Goal: Information Seeking & Learning: Learn about a topic

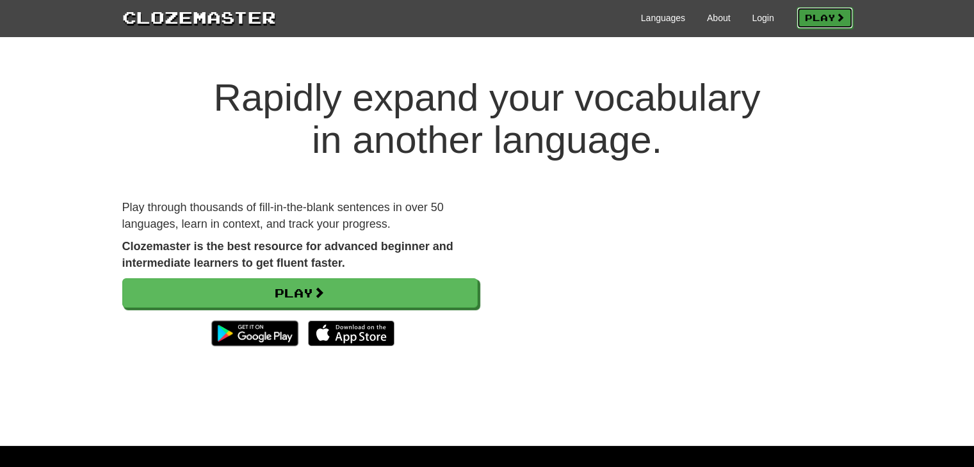
click at [481, 19] on span at bounding box center [839, 17] width 9 height 9
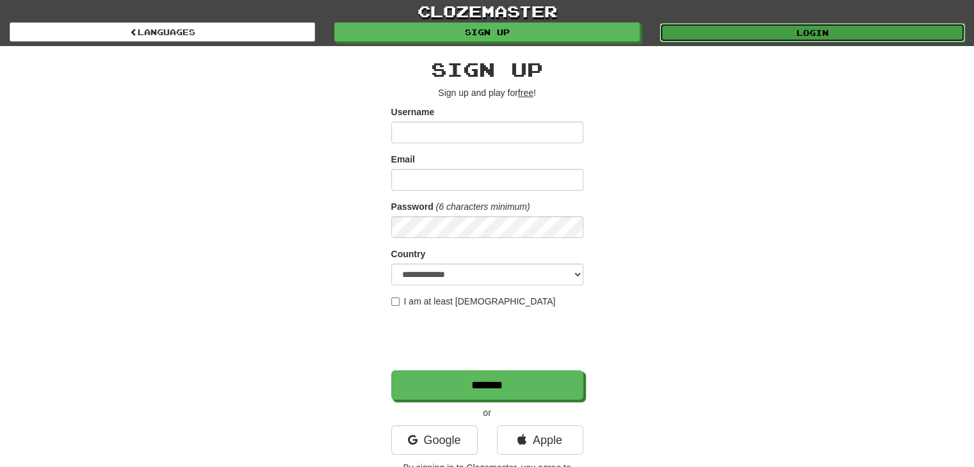
click at [823, 27] on link "Login" at bounding box center [811, 32] width 305 height 19
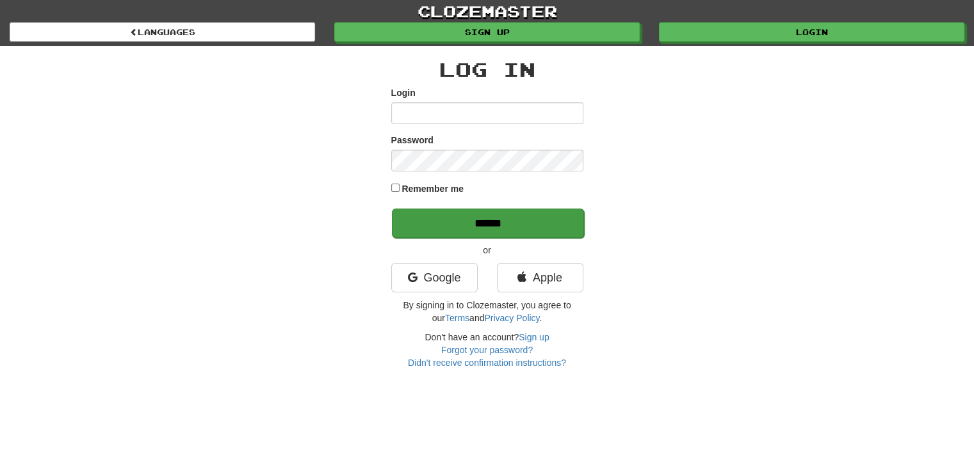
type input "********"
click at [532, 230] on input "******" at bounding box center [488, 223] width 192 height 29
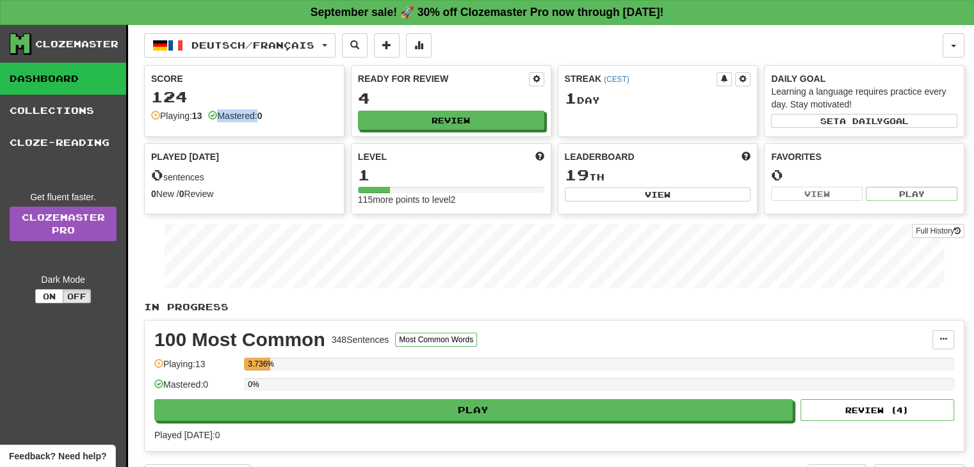
drag, startPoint x: 220, startPoint y: 111, endPoint x: 261, endPoint y: 110, distance: 41.0
click at [261, 110] on div "Mastered: 0" at bounding box center [235, 115] width 54 height 13
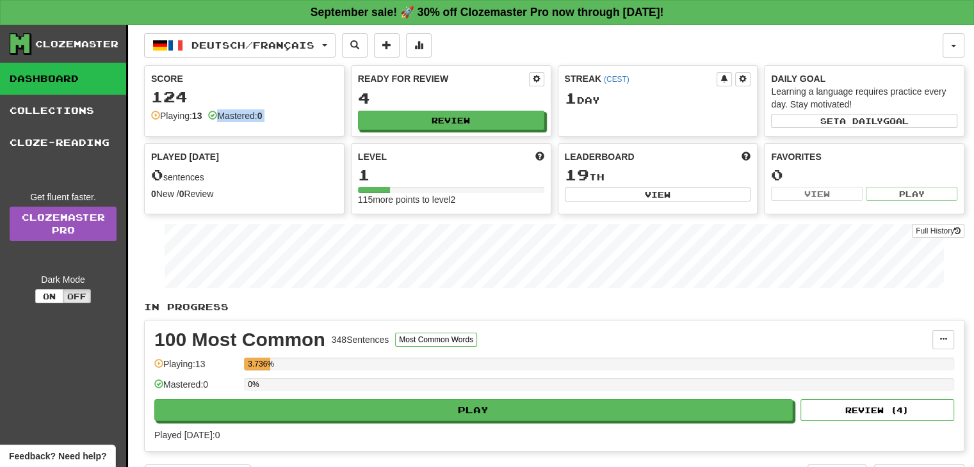
click at [251, 125] on div "Score 124 Playing: 13 Mastered: 0" at bounding box center [244, 97] width 199 height 63
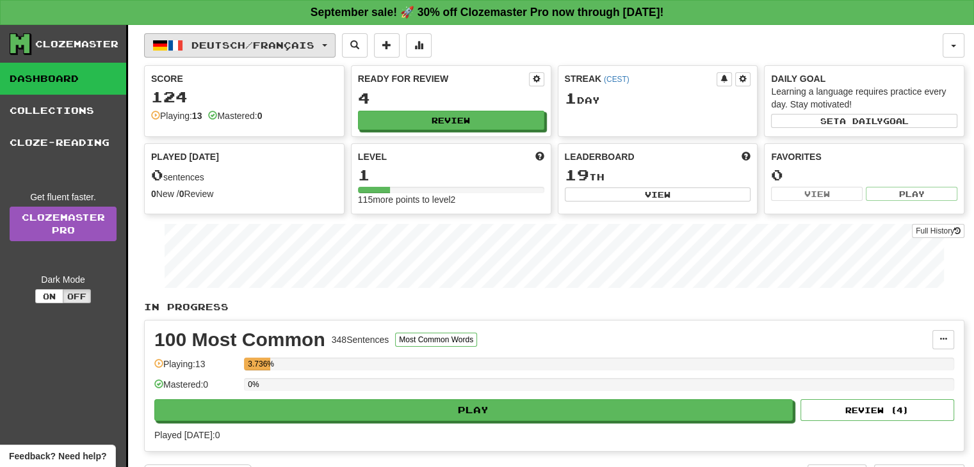
click at [314, 40] on span "Deutsch / Français" at bounding box center [252, 45] width 123 height 11
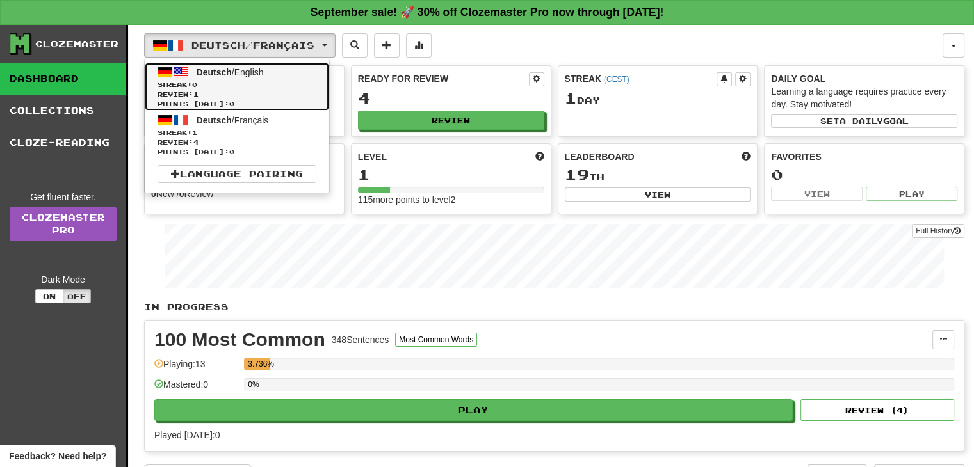
click at [278, 90] on span "Review: 1" at bounding box center [236, 95] width 159 height 10
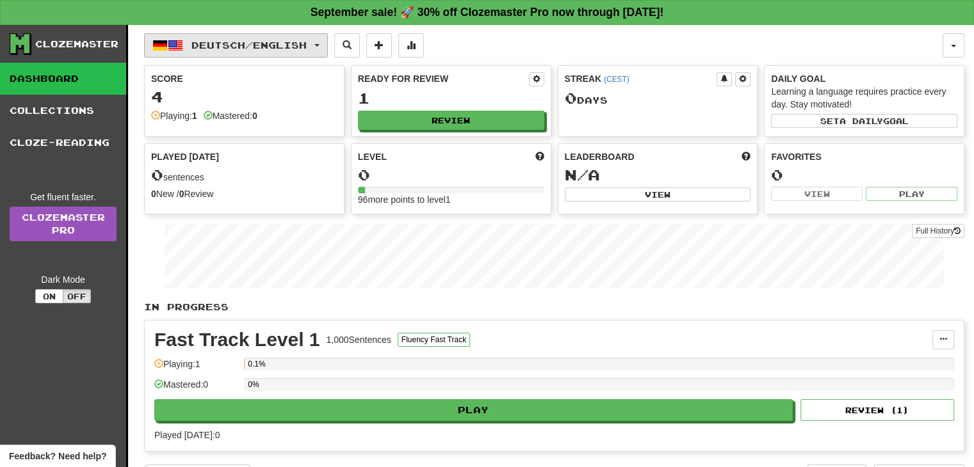
click at [328, 47] on button "Deutsch / English" at bounding box center [236, 45] width 184 height 24
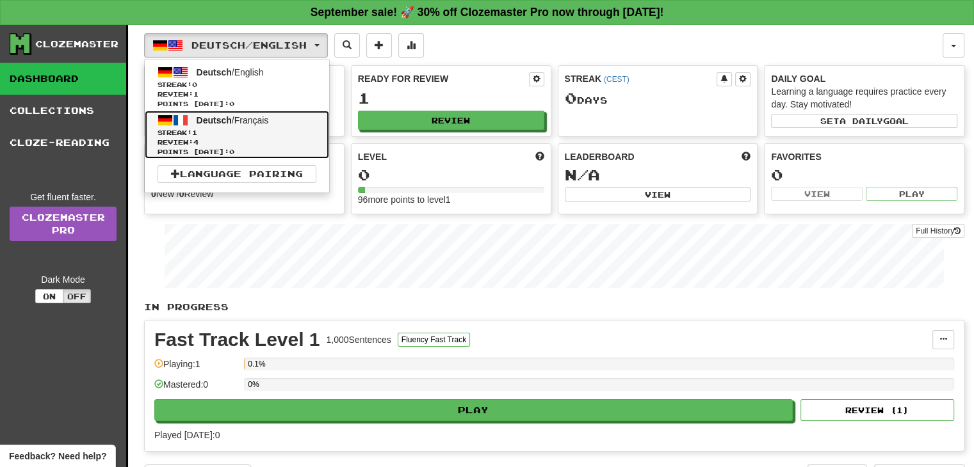
click at [297, 145] on span "Review: 4" at bounding box center [236, 143] width 159 height 10
